Goal: Browse casually: Explore the website without a specific task or goal

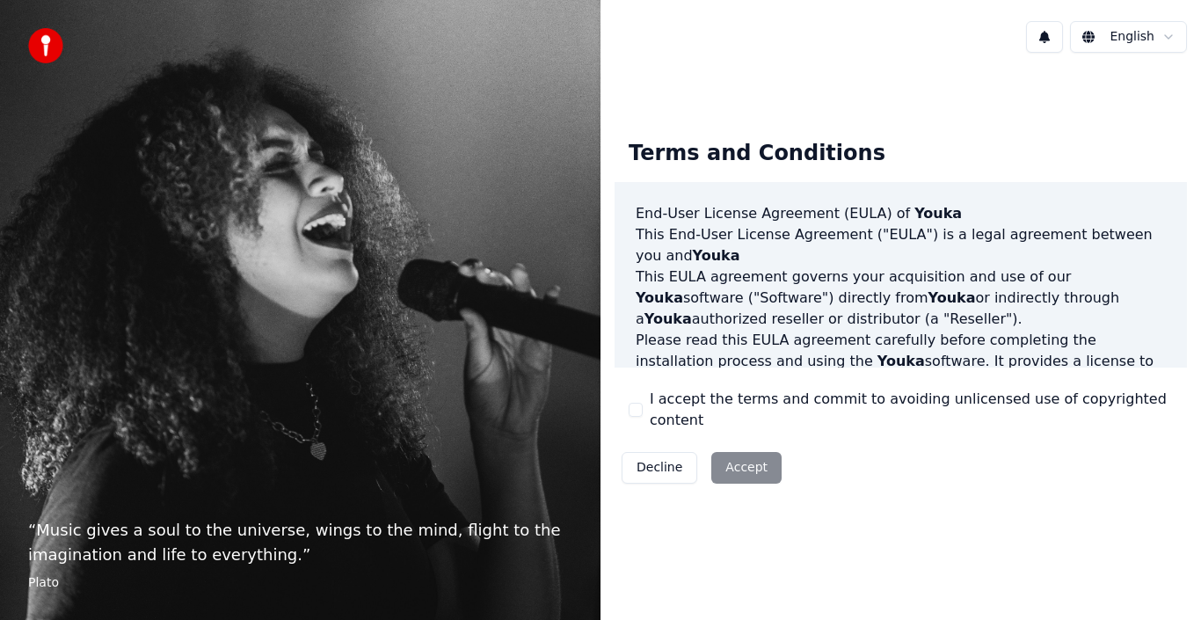
click at [734, 458] on div "Decline Accept" at bounding box center [701, 468] width 174 height 46
click at [1050, 39] on button at bounding box center [1044, 37] width 37 height 32
click at [1127, 36] on html "“ Music gives a soul to the universe, wings to the mind, flight to the imaginat…" at bounding box center [600, 310] width 1201 height 620
click at [1093, 39] on html "“ Music gives a soul to the universe, wings to the mind, flight to the imaginat…" at bounding box center [600, 310] width 1201 height 620
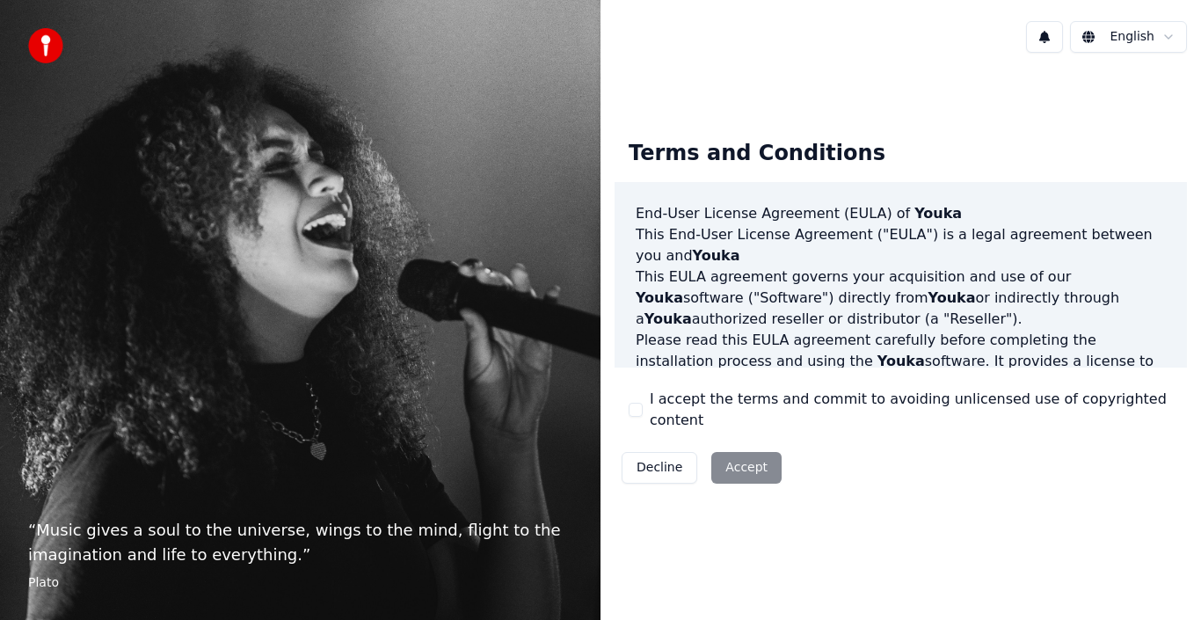
click at [1002, 83] on html "“ Music gives a soul to the universe, wings to the mind, flight to the imaginat…" at bounding box center [600, 310] width 1201 height 620
click at [1011, 86] on div "Terms and Conditions End-User License Agreement ([PERSON_NAME]) of Youka This E…" at bounding box center [900, 308] width 600 height 483
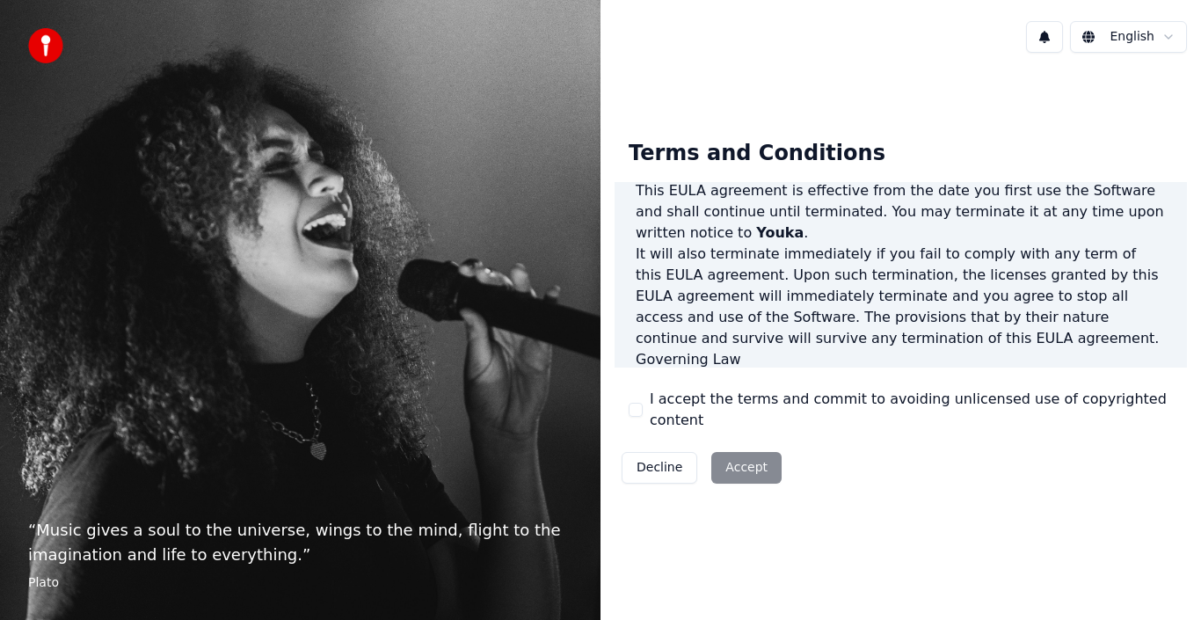
scroll to position [1206, 0]
click at [749, 456] on div "Decline Accept" at bounding box center [701, 468] width 174 height 46
click at [737, 457] on div "Decline Accept" at bounding box center [701, 468] width 174 height 46
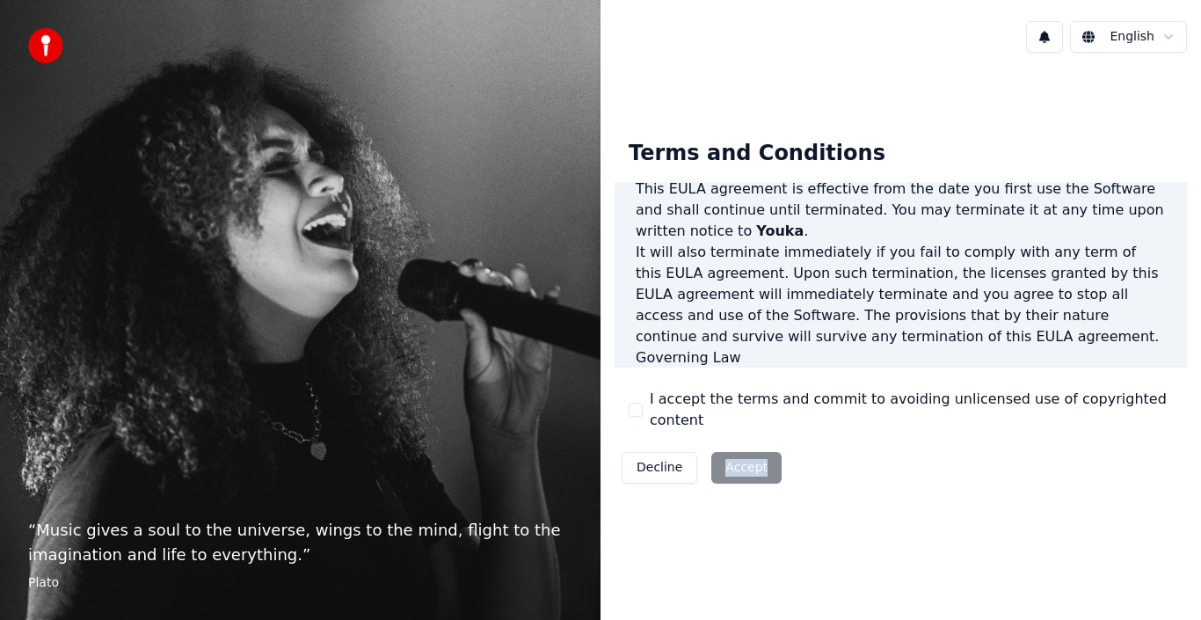
click at [737, 457] on div "Decline Accept" at bounding box center [701, 468] width 174 height 46
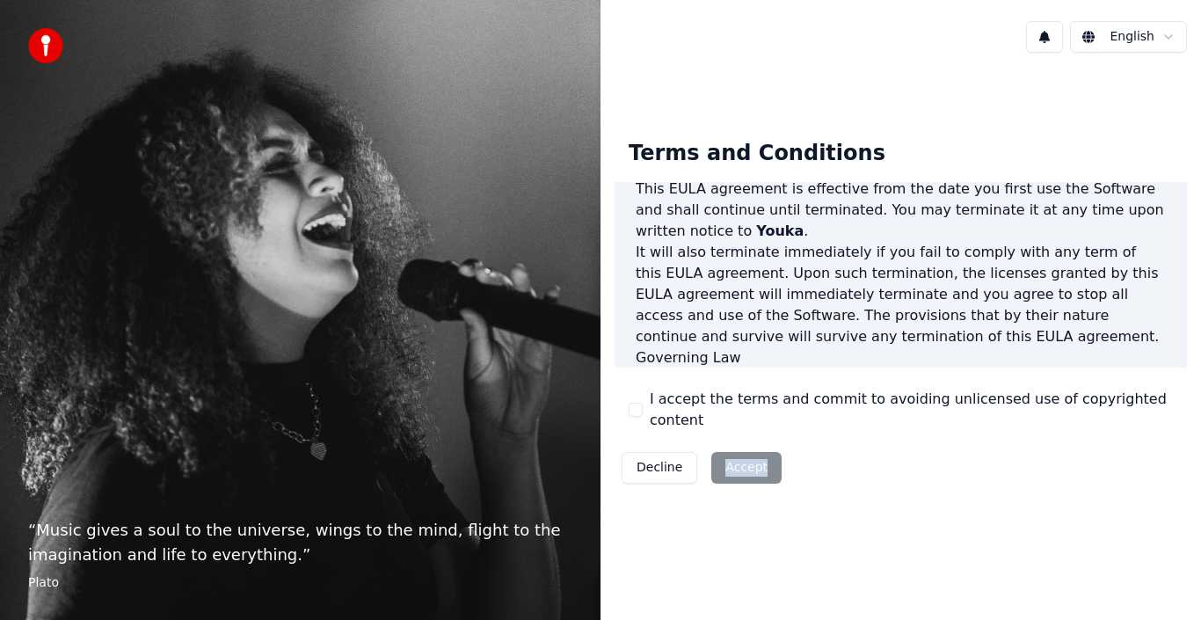
click at [737, 457] on div "Decline Accept" at bounding box center [701, 468] width 174 height 46
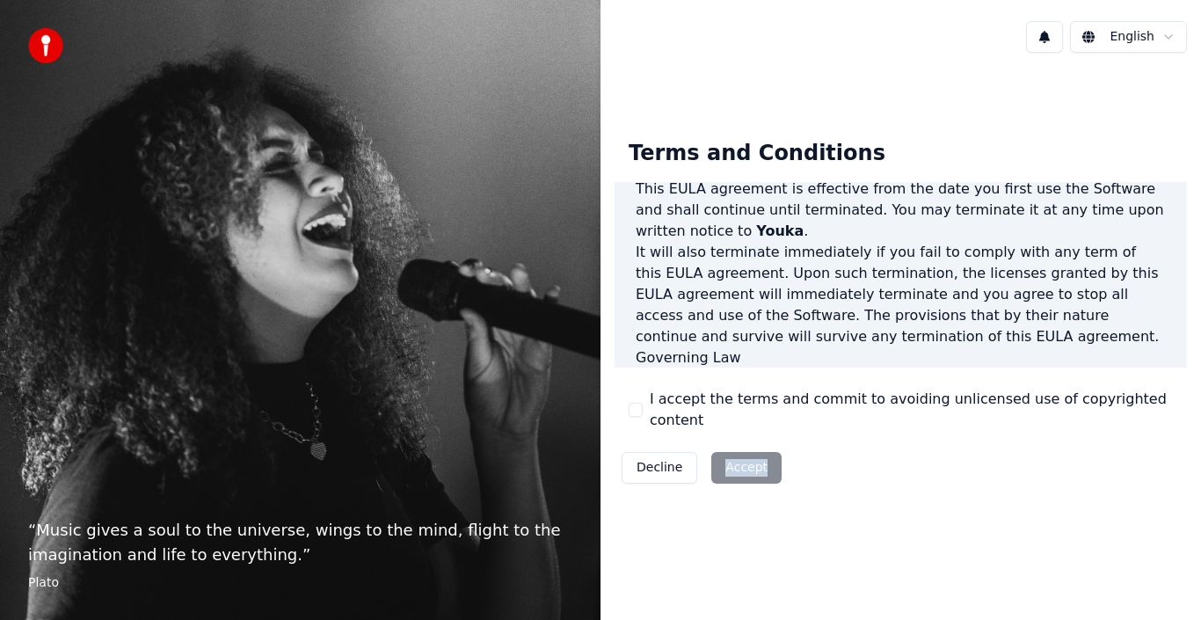
click at [737, 457] on div "Decline Accept" at bounding box center [701, 468] width 174 height 46
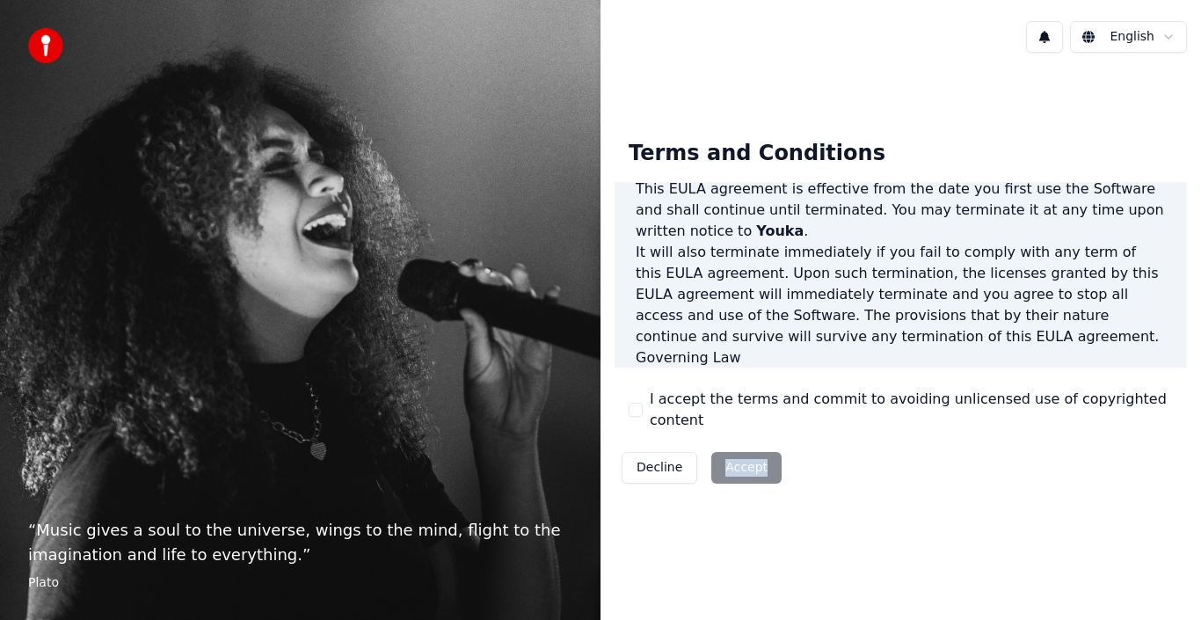
click at [737, 457] on div "Decline Accept" at bounding box center [701, 468] width 174 height 46
click at [737, 456] on div "Decline Accept" at bounding box center [701, 468] width 174 height 46
click at [184, 84] on div "“ Music gives a soul to the universe, wings to the mind, flight to the imaginat…" at bounding box center [300, 310] width 600 height 620
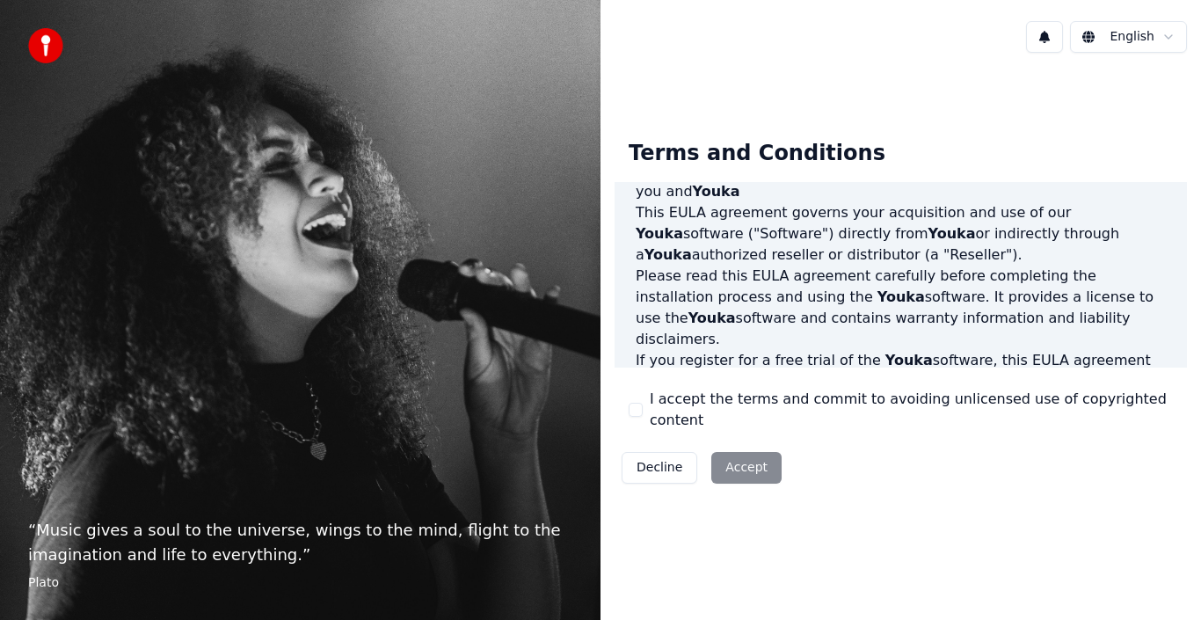
scroll to position [0, 0]
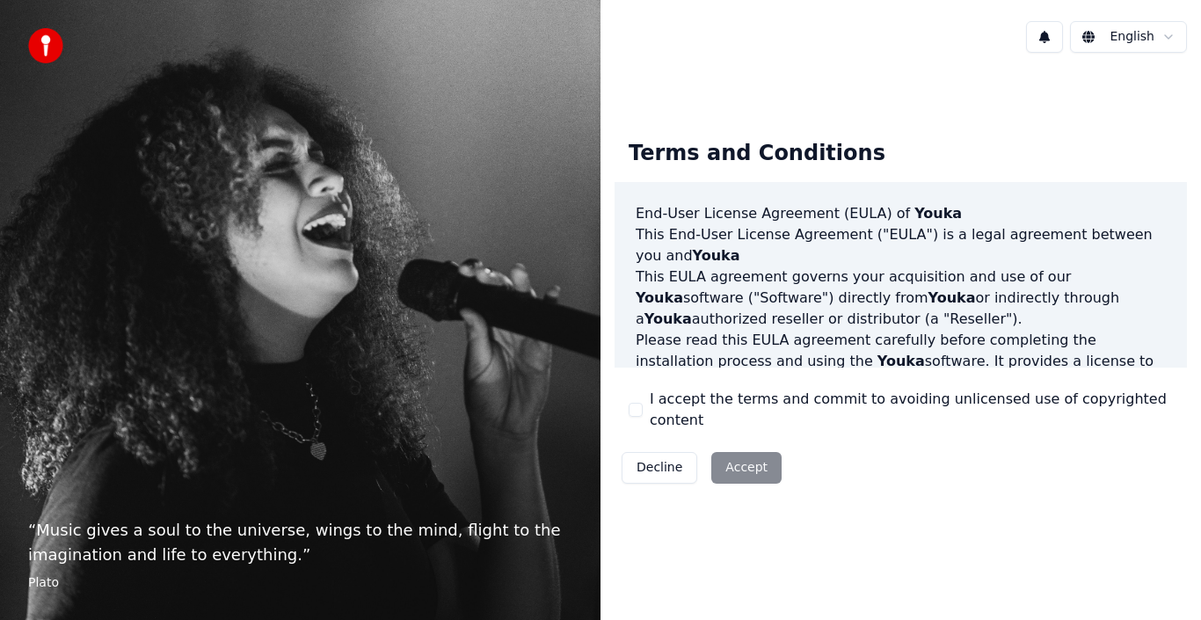
click at [737, 461] on div "Decline Accept" at bounding box center [701, 468] width 174 height 46
click at [740, 455] on div "Decline Accept" at bounding box center [701, 468] width 174 height 46
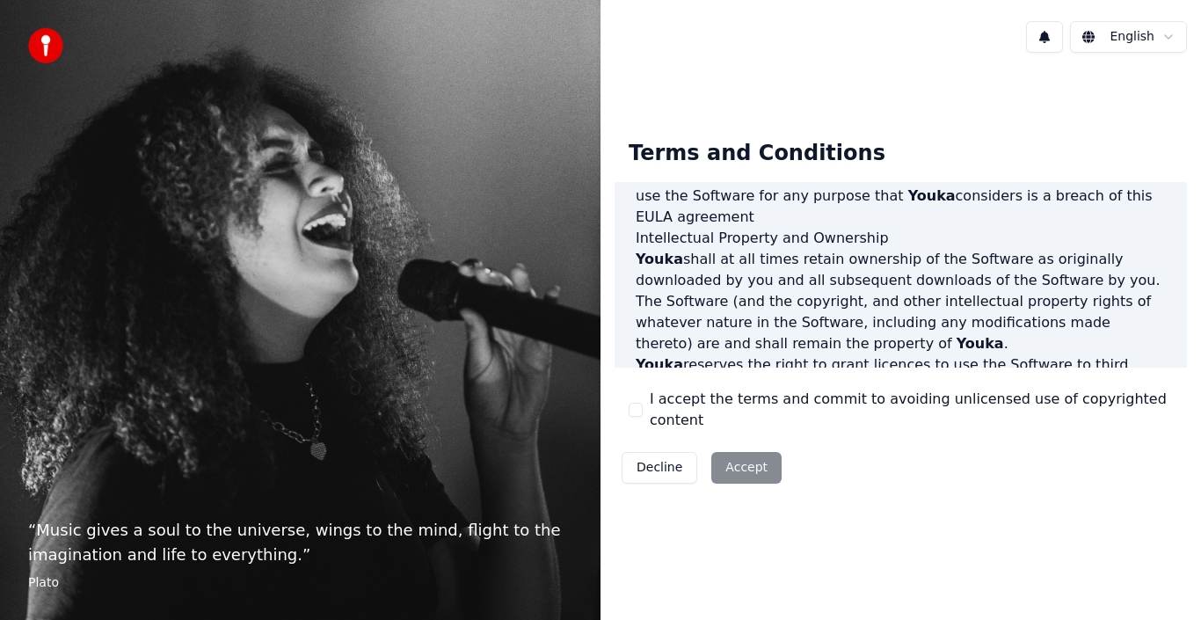
scroll to position [1206, 0]
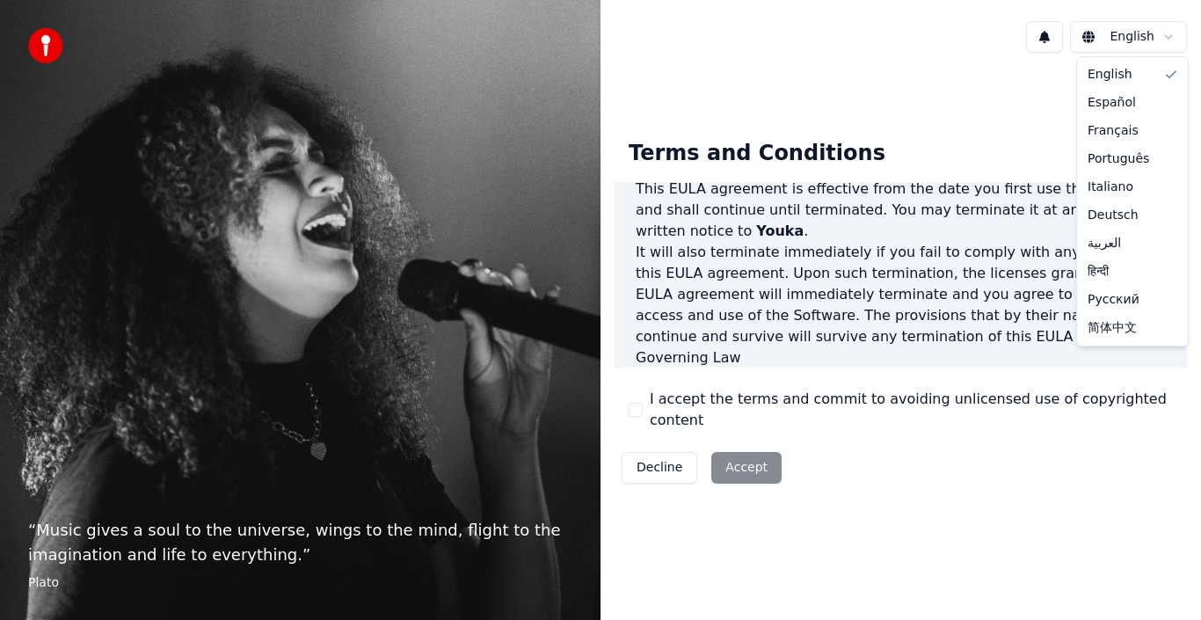
click at [1169, 36] on html "“ Music gives a soul to the universe, wings to the mind, flight to the imaginat…" at bounding box center [600, 310] width 1201 height 620
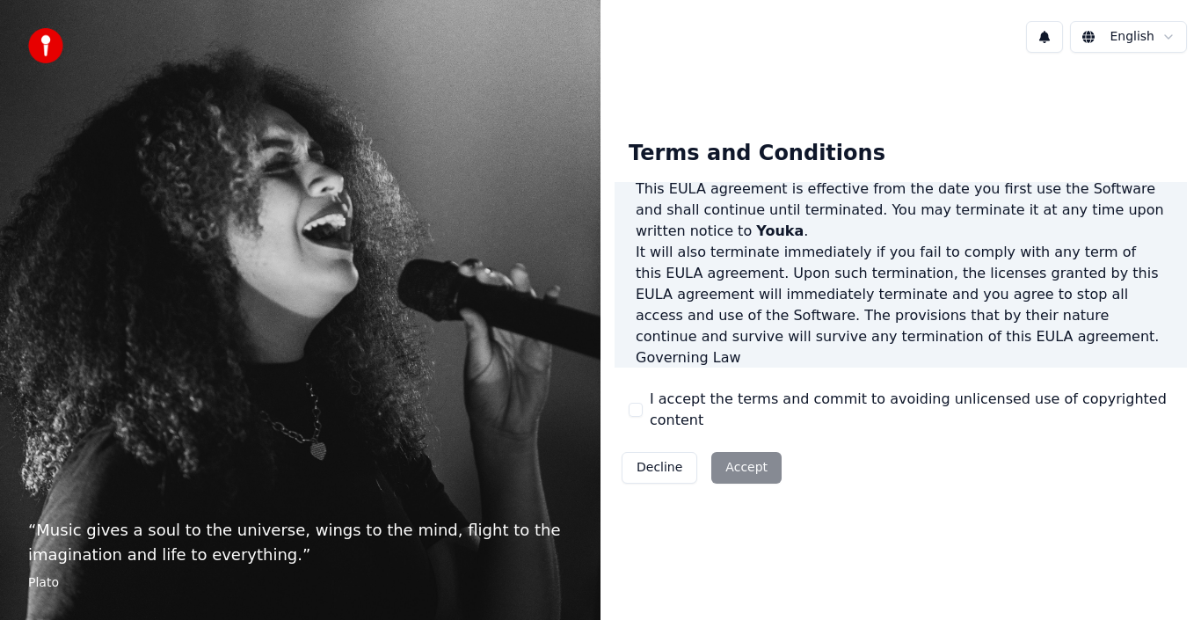
click at [451, 192] on div "“ Music gives a soul to the universe, wings to the mind, flight to the imaginat…" at bounding box center [300, 310] width 600 height 620
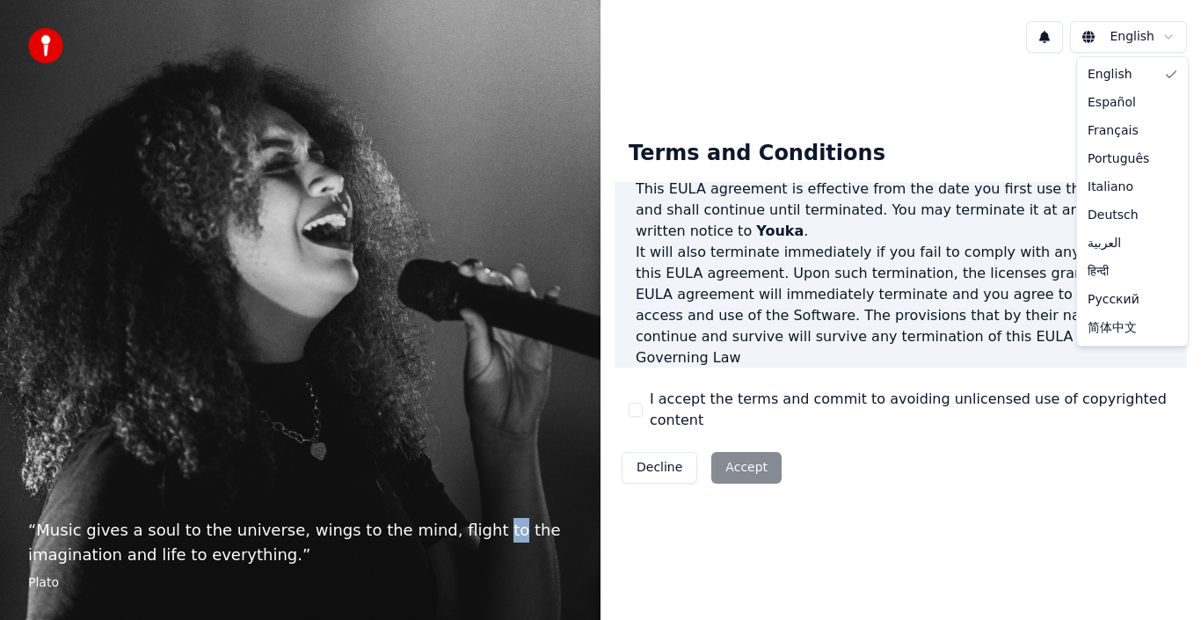
click at [1094, 37] on html "“ Music gives a soul to the universe, wings to the mind, flight to the imaginat…" at bounding box center [600, 310] width 1201 height 620
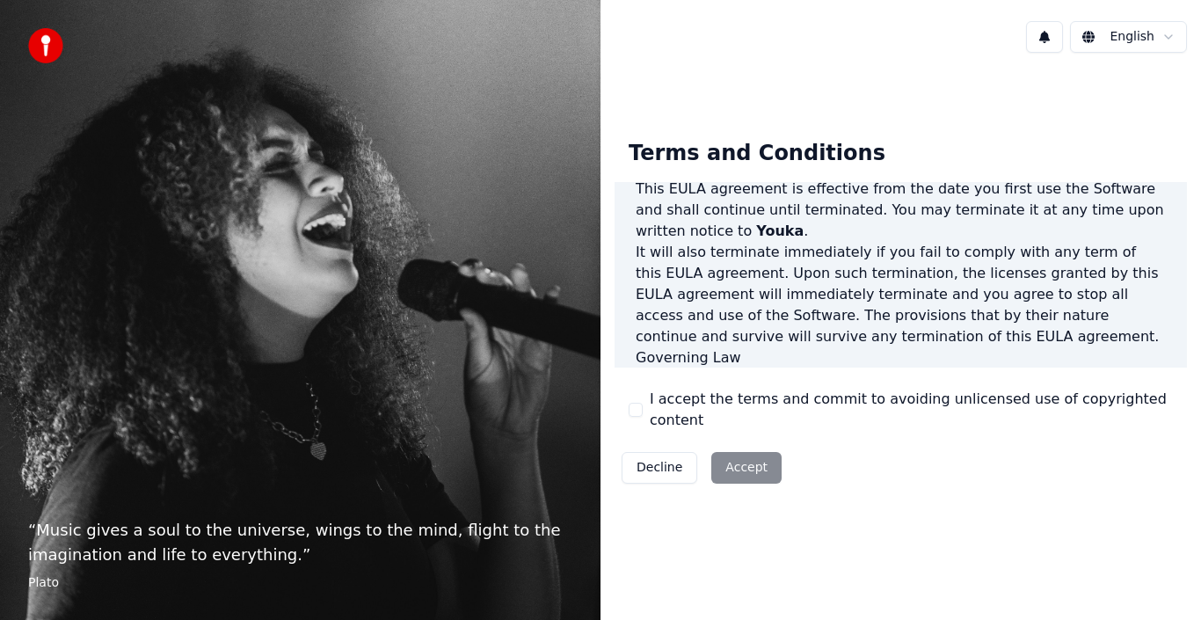
click at [1050, 39] on html "“ Music gives a soul to the universe, wings to the mind, flight to the imaginat…" at bounding box center [600, 310] width 1201 height 620
click at [1050, 39] on button at bounding box center [1044, 37] width 37 height 32
click at [1011, 76] on div "No new notifications" at bounding box center [1024, 74] width 338 height 21
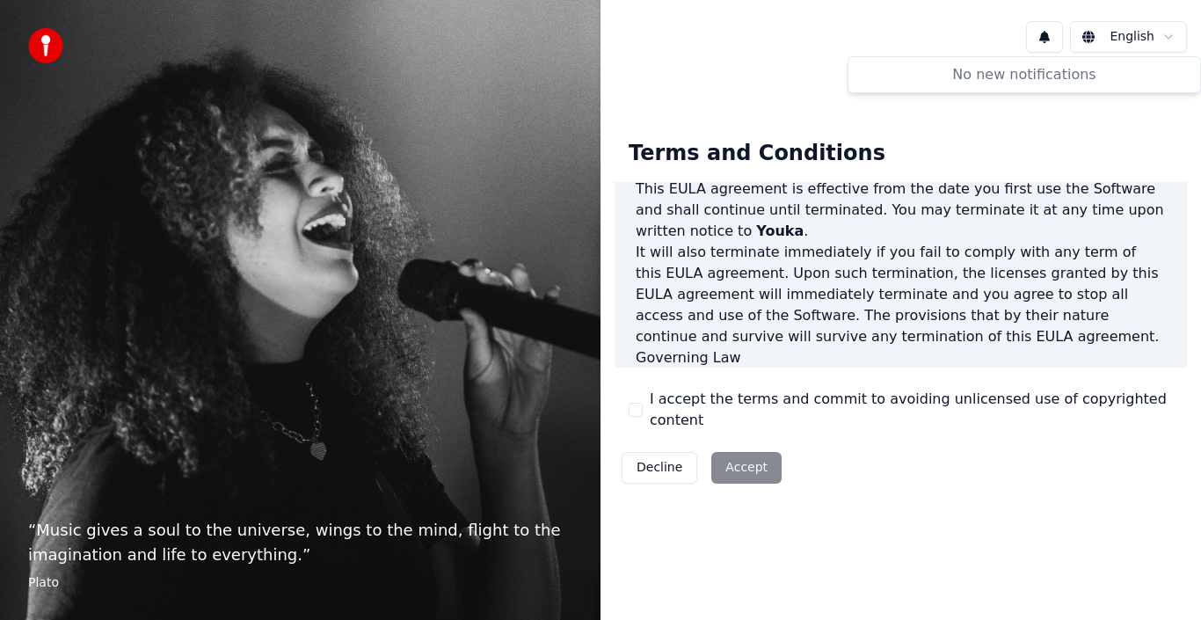
click at [494, 390] on div "“ Music gives a soul to the universe, wings to the mind, flight to the imaginat…" at bounding box center [300, 310] width 600 height 620
click at [499, 351] on div "“ Music gives a soul to the universe, wings to the mind, flight to the imaginat…" at bounding box center [300, 310] width 600 height 620
